Goal: Task Accomplishment & Management: Complete application form

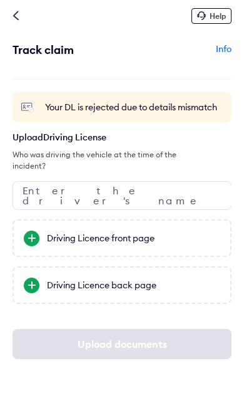
click at [78, 232] on div "Driving Licence front page" at bounding box center [133, 238] width 173 height 13
click at [0, 0] on input "Driving Licence front page" at bounding box center [0, 0] width 0 height 0
click at [174, 232] on div "Driving Licence front page" at bounding box center [133, 238] width 173 height 13
click at [0, 0] on input "Driving Licence front page" at bounding box center [0, 0] width 0 height 0
click at [40, 225] on div "Driving Licence front page" at bounding box center [122, 238] width 219 height 38
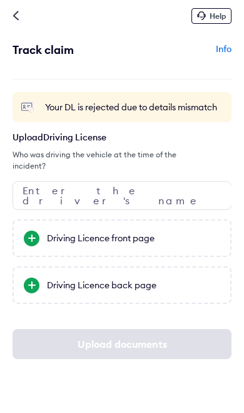
click at [0, 0] on input "Driving Licence front page" at bounding box center [0, 0] width 0 height 0
click at [138, 232] on div "Driving Licence front page" at bounding box center [133, 238] width 173 height 13
click at [0, 0] on input "Driving Licence front page" at bounding box center [0, 0] width 0 height 0
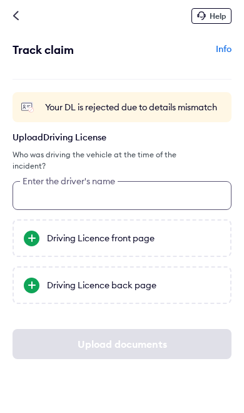
click at [46, 182] on input "text" at bounding box center [122, 195] width 219 height 29
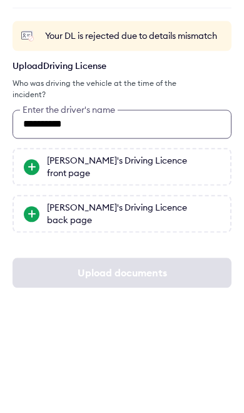
type input "**********"
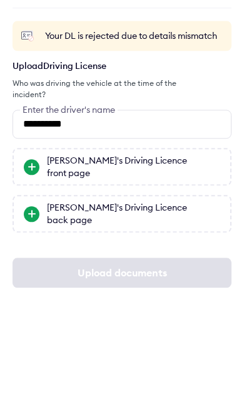
click at [181, 225] on div "[PERSON_NAME]'s Driving Licence front page" at bounding box center [133, 237] width 173 height 25
click at [0, 0] on input "[PERSON_NAME]'s Driving Licence front page" at bounding box center [0, 0] width 0 height 0
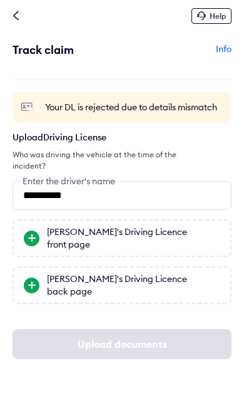
click at [38, 277] on div at bounding box center [32, 285] width 16 height 16
click at [0, 0] on input "[PERSON_NAME]'s Driving Licence back page" at bounding box center [0, 0] width 0 height 0
click at [180, 225] on div "[PERSON_NAME]'s Driving Licence front page" at bounding box center [133, 237] width 173 height 25
click at [0, 0] on input "[PERSON_NAME]'s Driving Licence front page" at bounding box center [0, 0] width 0 height 0
click at [33, 230] on div at bounding box center [32, 238] width 16 height 16
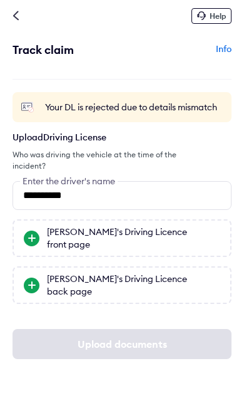
click at [0, 0] on input "[PERSON_NAME]'s Driving Licence front page" at bounding box center [0, 0] width 0 height 0
click at [26, 230] on div at bounding box center [32, 238] width 16 height 16
click at [0, 0] on input "[PERSON_NAME]'s Driving Licence front page" at bounding box center [0, 0] width 0 height 0
click at [29, 277] on div at bounding box center [32, 285] width 16 height 16
click at [0, 0] on input "[PERSON_NAME]'s Driving Licence back page" at bounding box center [0, 0] width 0 height 0
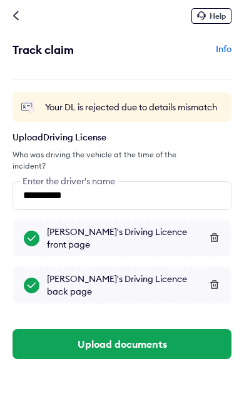
click at [187, 331] on button "Upload documents" at bounding box center [122, 344] width 219 height 30
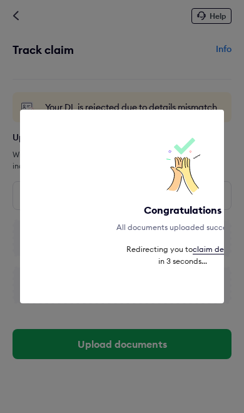
click at [195, 383] on div "Congratulations All documents uploaded successfully. Redirecting you to claim d…" at bounding box center [122, 206] width 244 height 413
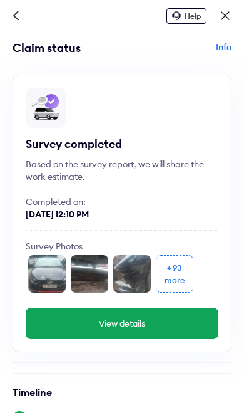
click at [16, 16] on icon at bounding box center [16, 16] width 6 height 10
click at [18, 13] on icon at bounding box center [16, 16] width 6 height 10
